Goal: Task Accomplishment & Management: Use online tool/utility

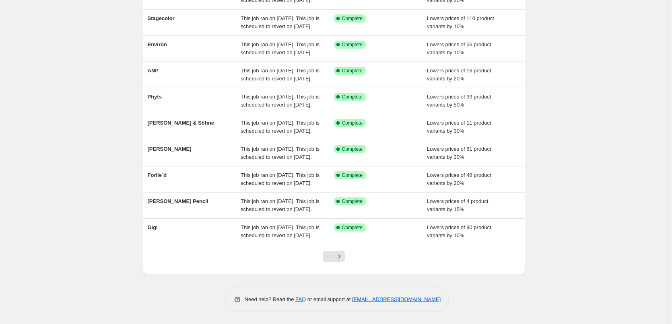
scroll to position [171, 0]
click at [345, 261] on button "Next" at bounding box center [339, 256] width 11 height 11
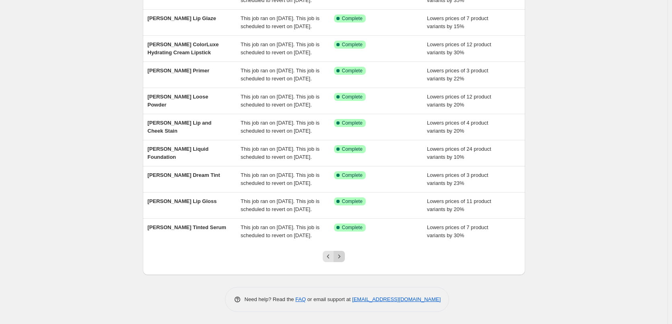
click at [342, 258] on icon "Next" at bounding box center [339, 257] width 8 height 8
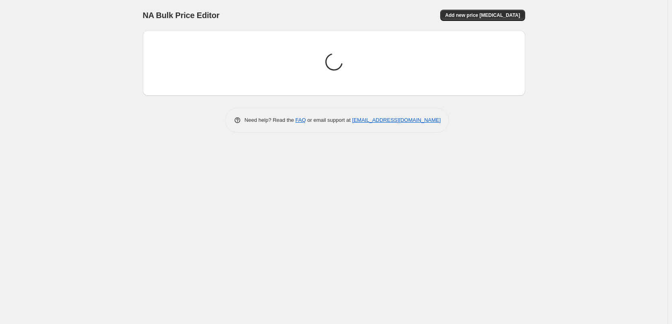
scroll to position [0, 0]
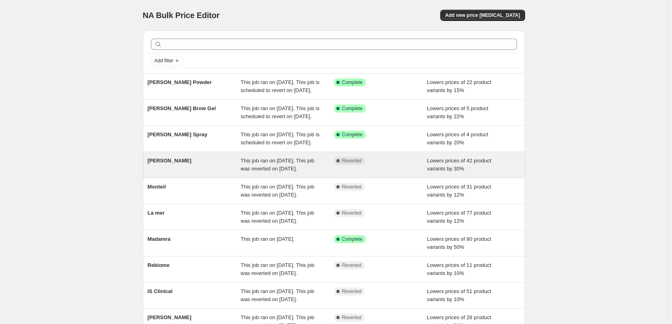
click at [176, 164] on span "[PERSON_NAME]" at bounding box center [170, 161] width 44 height 6
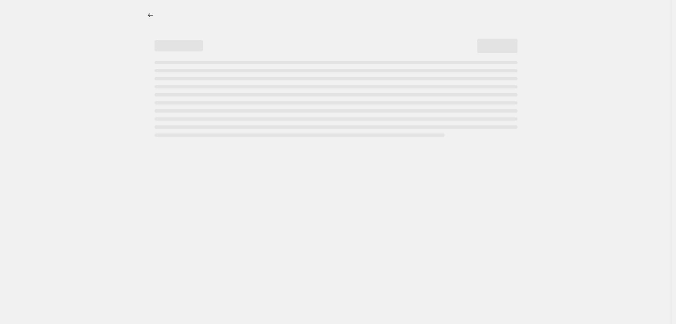
select select "percentage"
select select "remove"
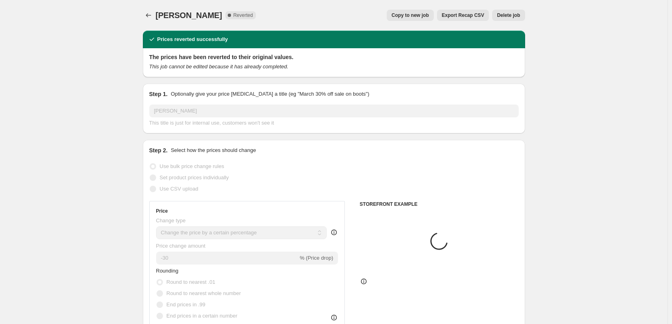
select select "vendor"
click at [424, 18] on span "Copy to new job" at bounding box center [410, 15] width 37 height 6
select select "percentage"
select select "remove"
select select "vendor"
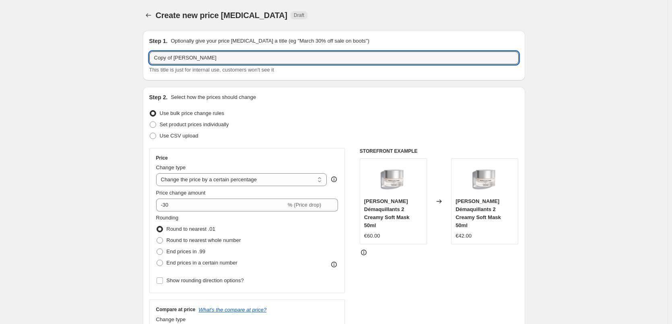
drag, startPoint x: 175, startPoint y: 59, endPoint x: 118, endPoint y: 66, distance: 57.5
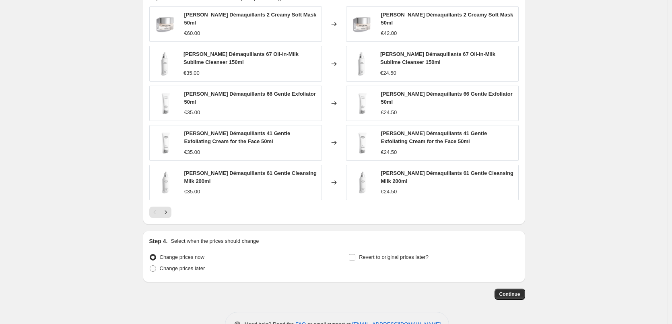
scroll to position [584, 0]
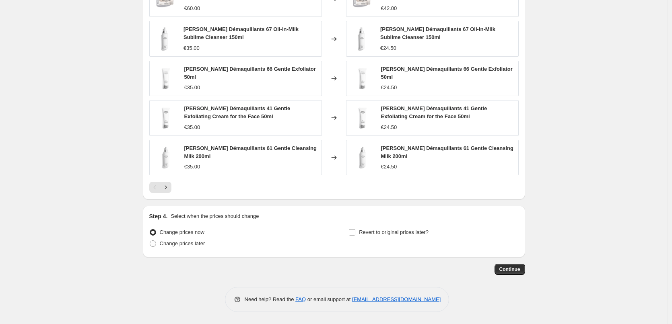
type input "[PERSON_NAME]"
click at [393, 226] on div "Step 4. Select when the prices should change Change prices now Change prices la…" at bounding box center [333, 232] width 369 height 39
click at [393, 227] on label "Revert to original prices later?" at bounding box center [389, 232] width 80 height 11
click at [355, 229] on input "Revert to original prices later?" at bounding box center [352, 232] width 6 height 6
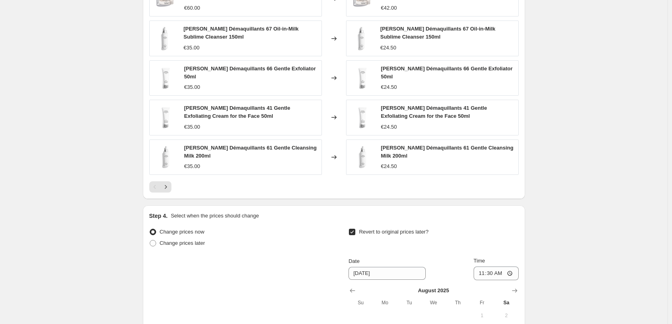
click at [393, 231] on span "Revert to original prices later?" at bounding box center [394, 232] width 70 height 6
click at [355, 231] on input "Revert to original prices later?" at bounding box center [352, 232] width 6 height 6
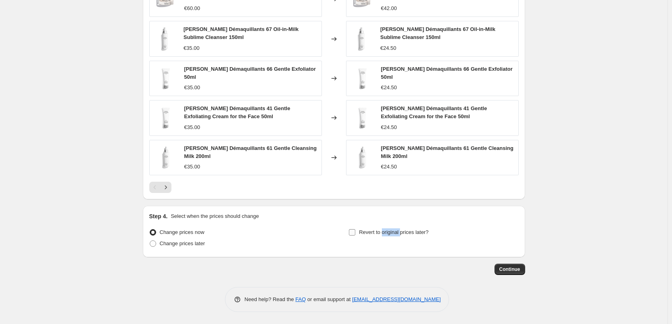
click at [393, 231] on span "Revert to original prices later?" at bounding box center [394, 232] width 70 height 6
click at [355, 231] on input "Revert to original prices later?" at bounding box center [352, 232] width 6 height 6
checkbox input "true"
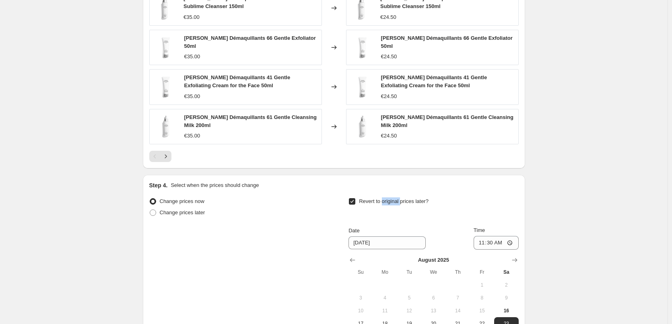
scroll to position [665, 0]
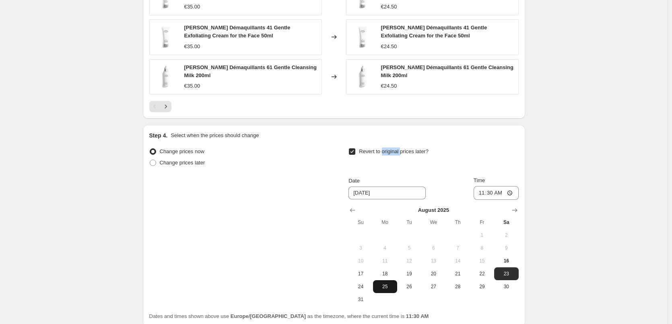
click at [385, 282] on button "25" at bounding box center [385, 287] width 24 height 13
type input "[DATE]"
click at [481, 198] on input "11:30" at bounding box center [496, 193] width 45 height 14
type input "03:00"
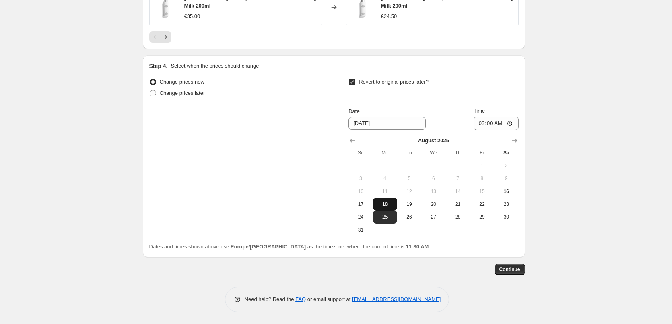
drag, startPoint x: 508, startPoint y: 268, endPoint x: 382, endPoint y: 206, distance: 140.4
click at [382, 206] on span "18" at bounding box center [385, 204] width 18 height 6
type input "[DATE]"
click at [499, 267] on button "Continue" at bounding box center [510, 269] width 31 height 11
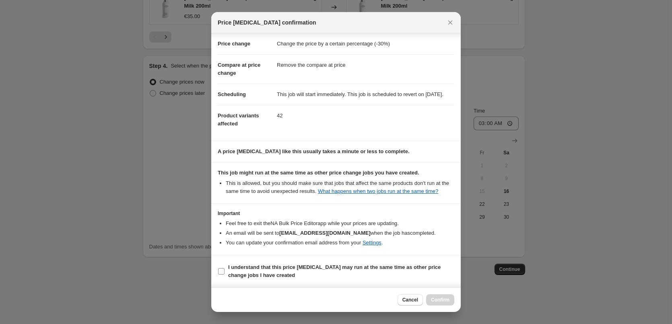
scroll to position [23, 0]
click at [276, 271] on span "I understand that this price [MEDICAL_DATA] may run at the same time as other p…" at bounding box center [341, 272] width 226 height 16
click at [225, 271] on input "I understand that this price [MEDICAL_DATA] may run at the same time as other p…" at bounding box center [221, 271] width 6 height 6
checkbox input "true"
click at [436, 302] on span "Confirm" at bounding box center [440, 300] width 19 height 6
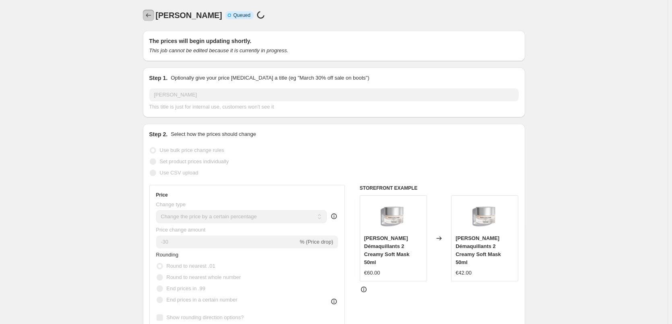
click at [148, 20] on button "Price change jobs" at bounding box center [148, 15] width 11 height 11
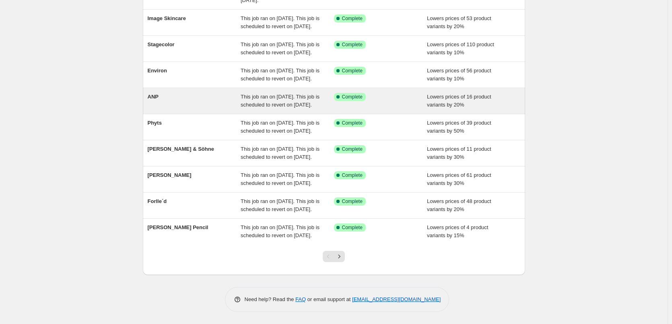
scroll to position [171, 0]
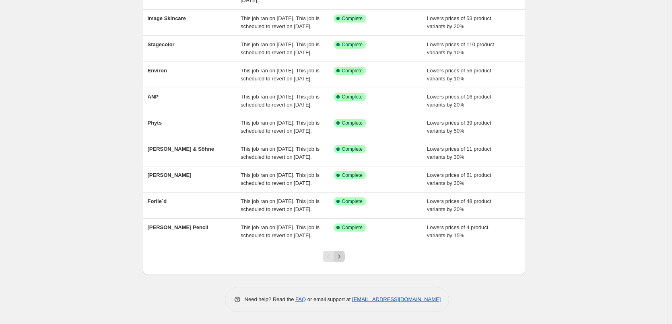
click at [345, 259] on button "Next" at bounding box center [339, 256] width 11 height 11
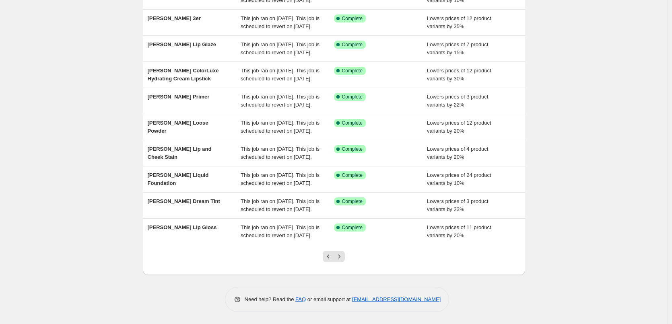
click at [345, 260] on button "Next" at bounding box center [339, 256] width 11 height 11
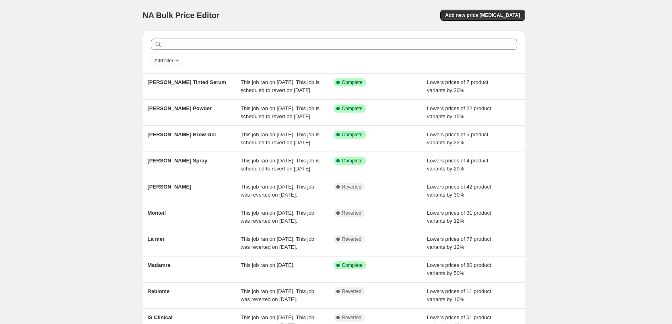
scroll to position [147, 0]
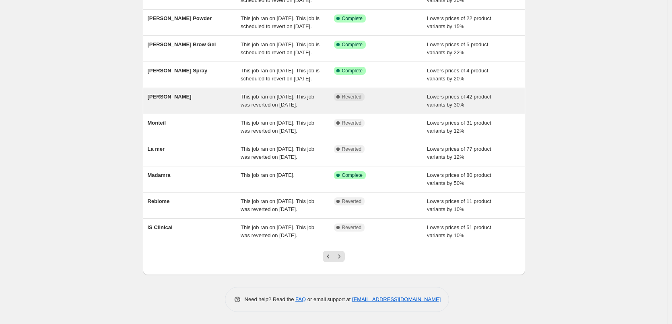
click at [170, 93] on div "[PERSON_NAME]" at bounding box center [194, 101] width 93 height 16
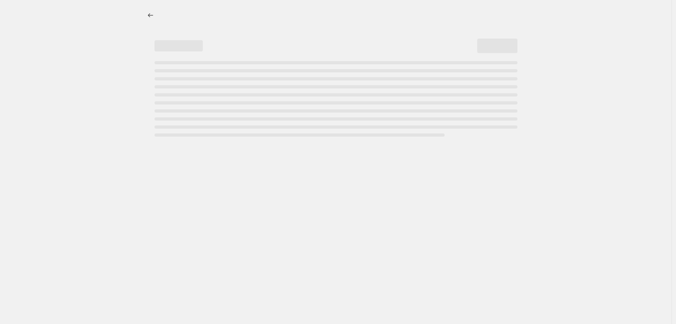
select select "percentage"
select select "remove"
select select "vendor"
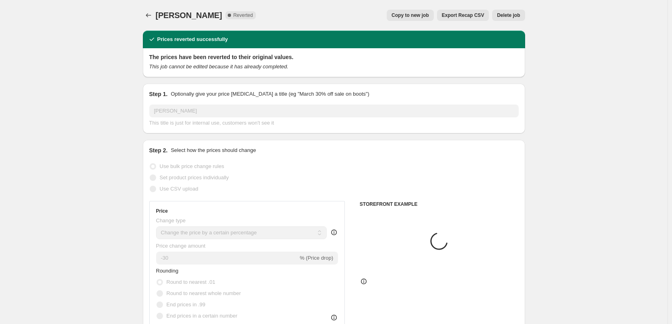
click at [509, 7] on div "[PERSON_NAME]. This page is ready [PERSON_NAME] Complete Reverted Copy to new j…" at bounding box center [334, 15] width 382 height 31
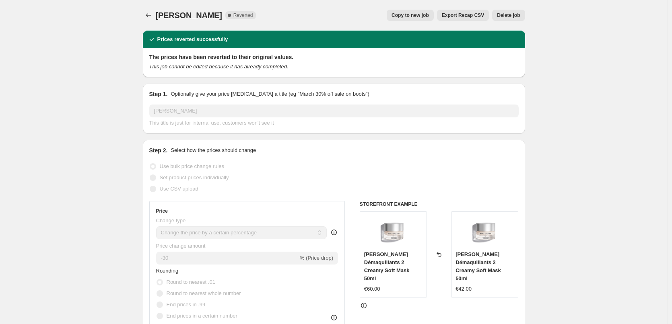
click at [510, 17] on span "Delete job" at bounding box center [508, 15] width 23 height 6
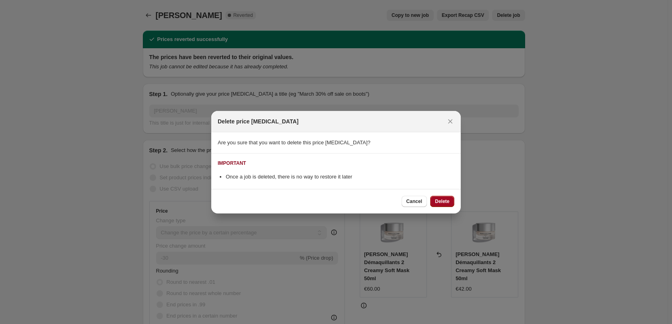
click at [446, 198] on button "Delete" at bounding box center [442, 201] width 24 height 11
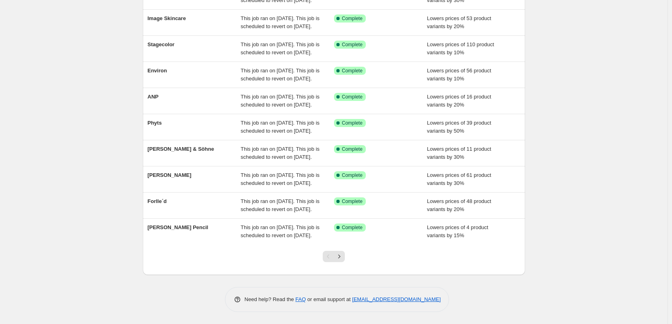
scroll to position [171, 0]
click at [342, 254] on icon "Next" at bounding box center [339, 257] width 8 height 8
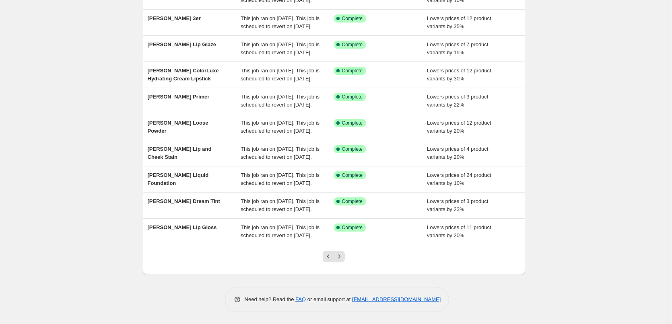
click at [342, 254] on icon "Next" at bounding box center [339, 257] width 8 height 8
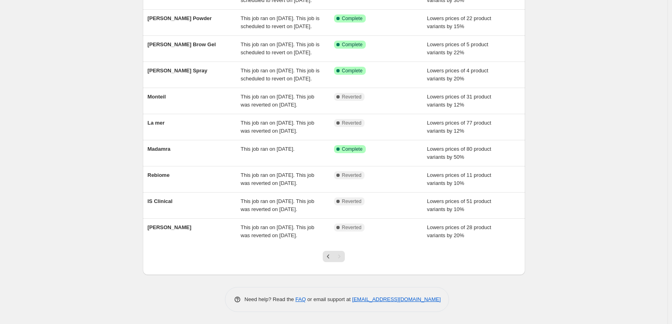
scroll to position [138, 0]
